Goal: Information Seeking & Learning: Find specific fact

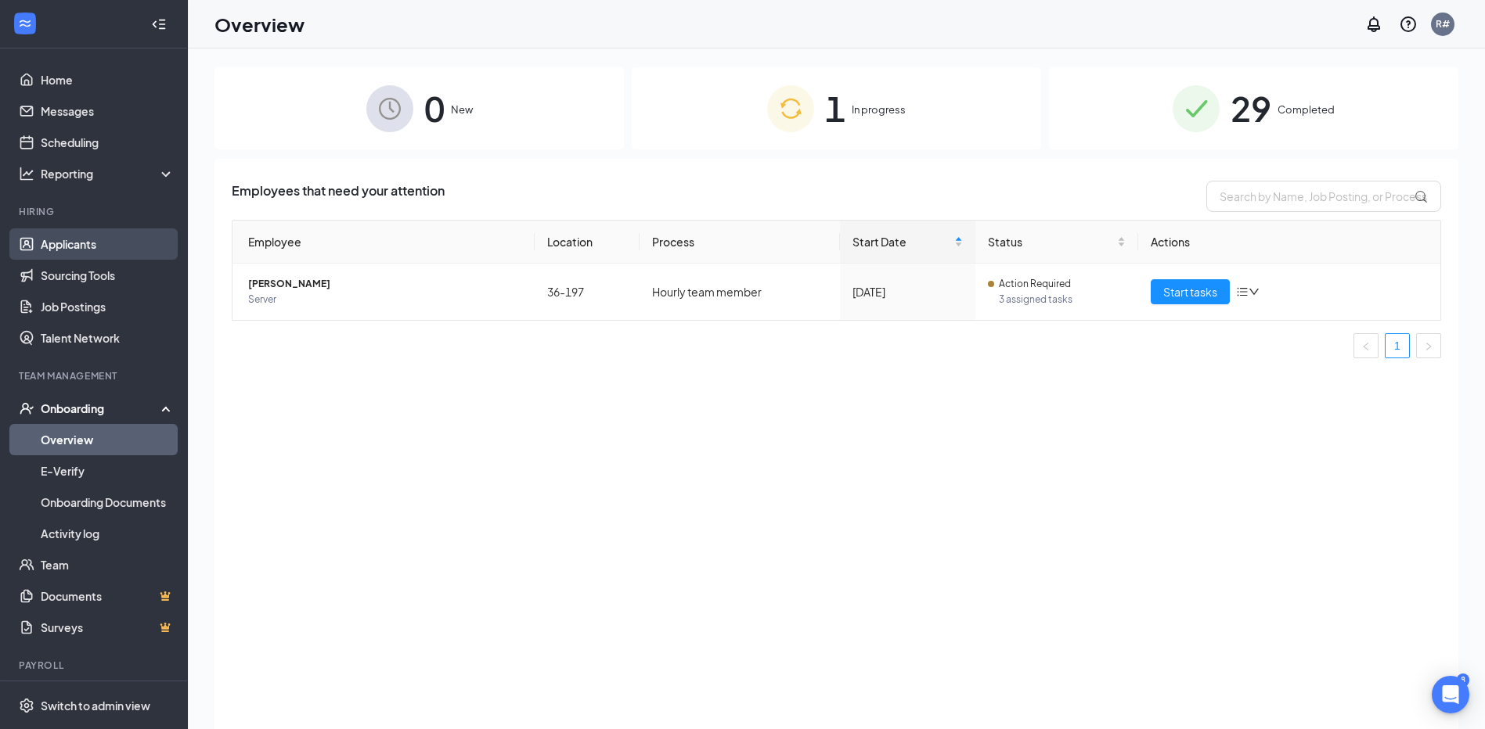
click at [81, 235] on link "Applicants" at bounding box center [108, 244] width 134 height 31
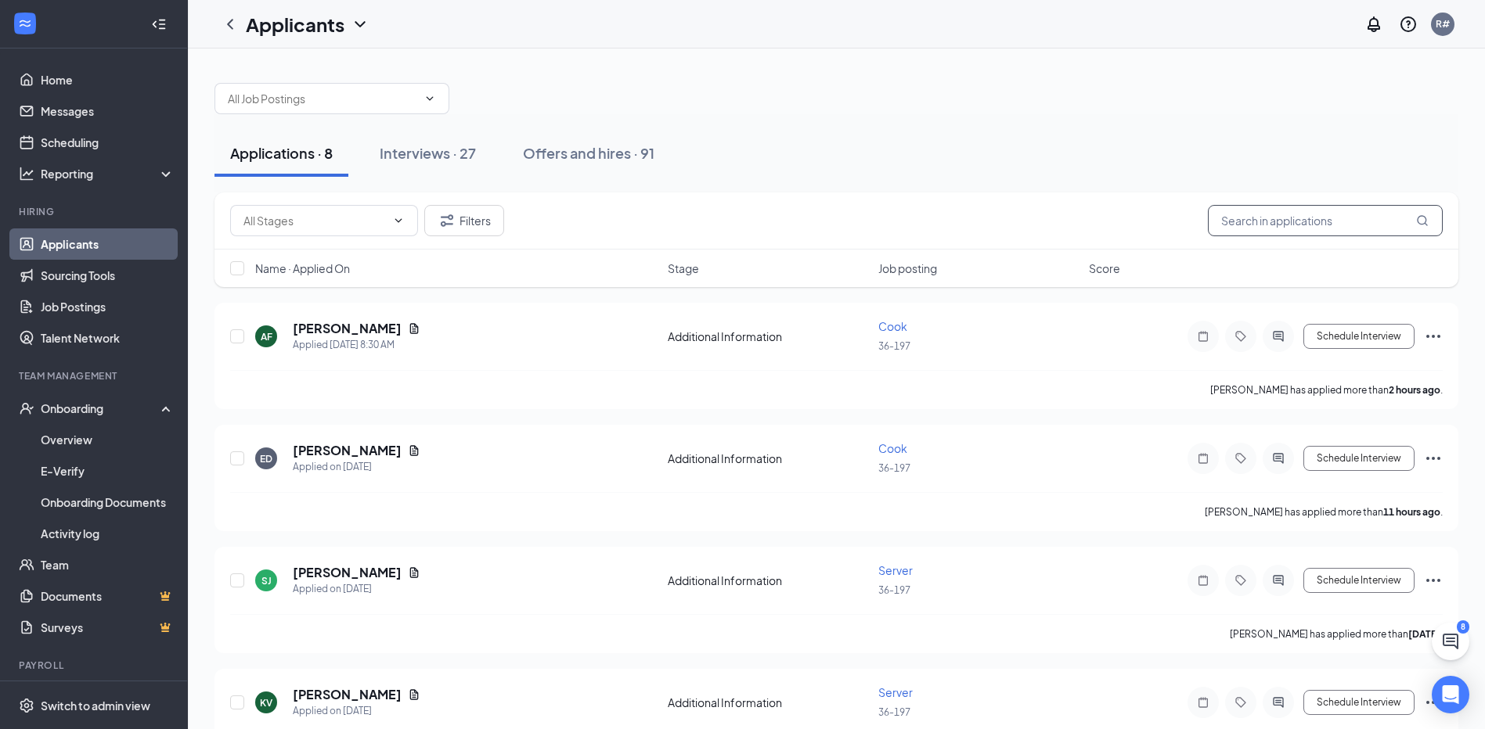
click at [744, 217] on input "text" at bounding box center [1325, 220] width 235 height 31
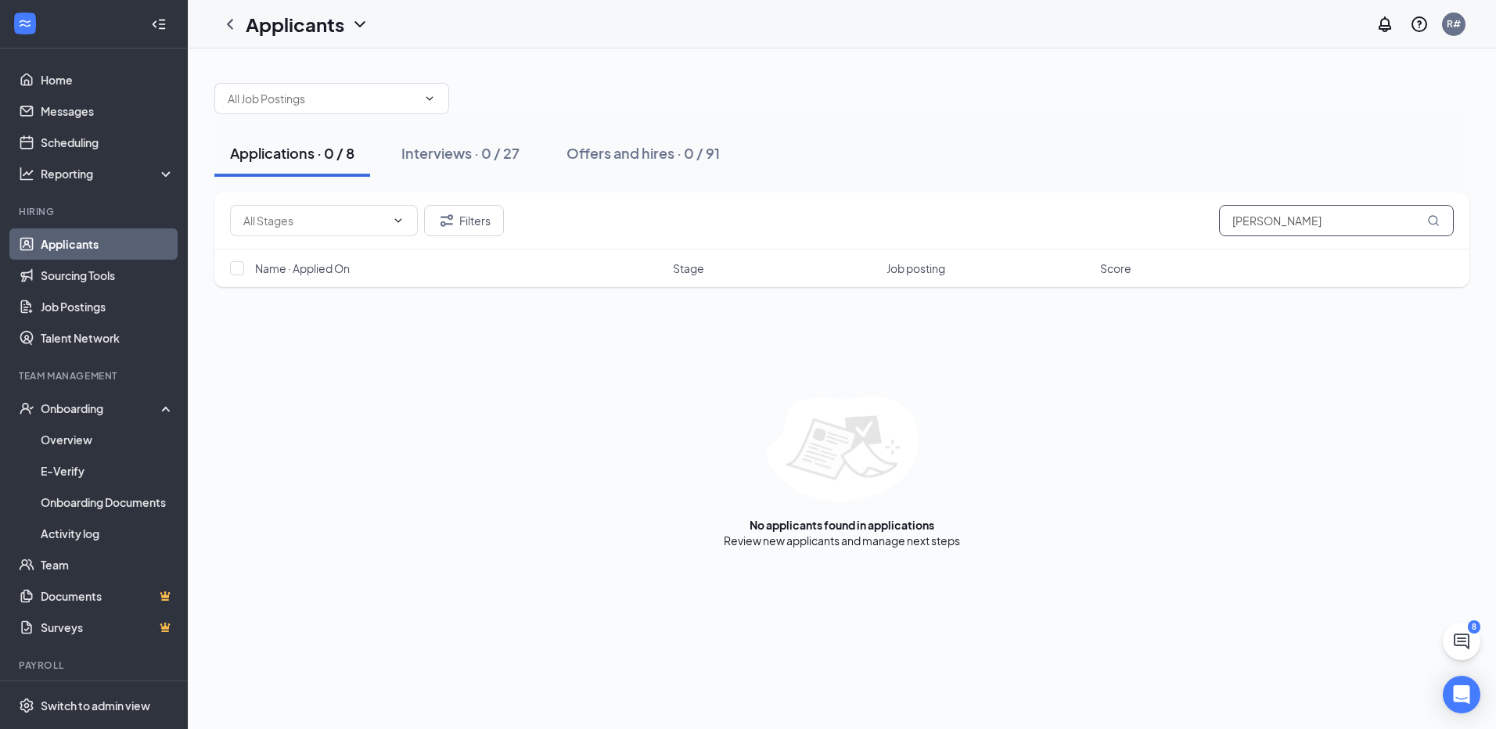
type input "[PERSON_NAME]"
